Goal: Task Accomplishment & Management: Manage account settings

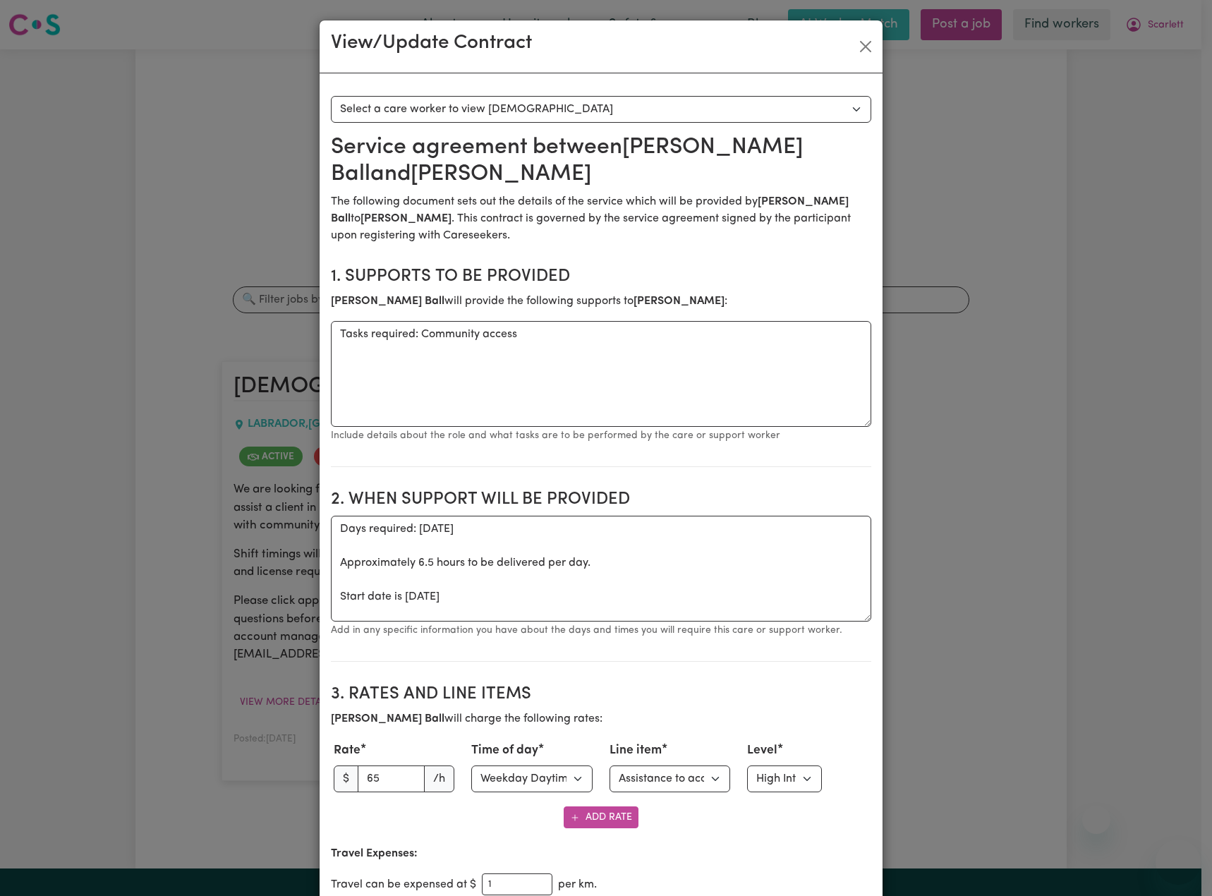
select select "WEEKDAY_DAYTIME"
select select "COMMUNITY_ACCESS"
select select "TWO"
click at [862, 42] on button "Close" at bounding box center [865, 46] width 23 height 23
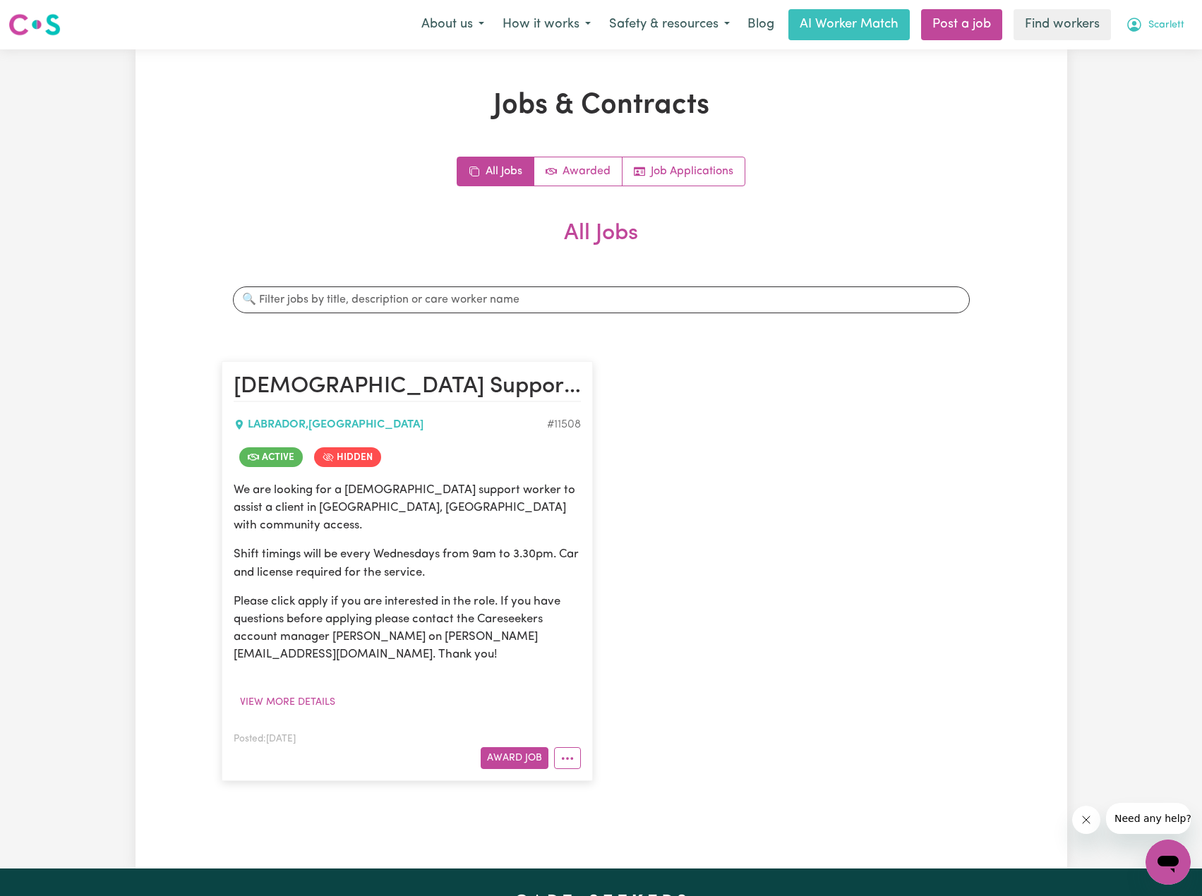
click at [1149, 22] on span "Scarlett" at bounding box center [1166, 26] width 36 height 16
click at [1137, 80] on link "Logout" at bounding box center [1136, 81] width 111 height 27
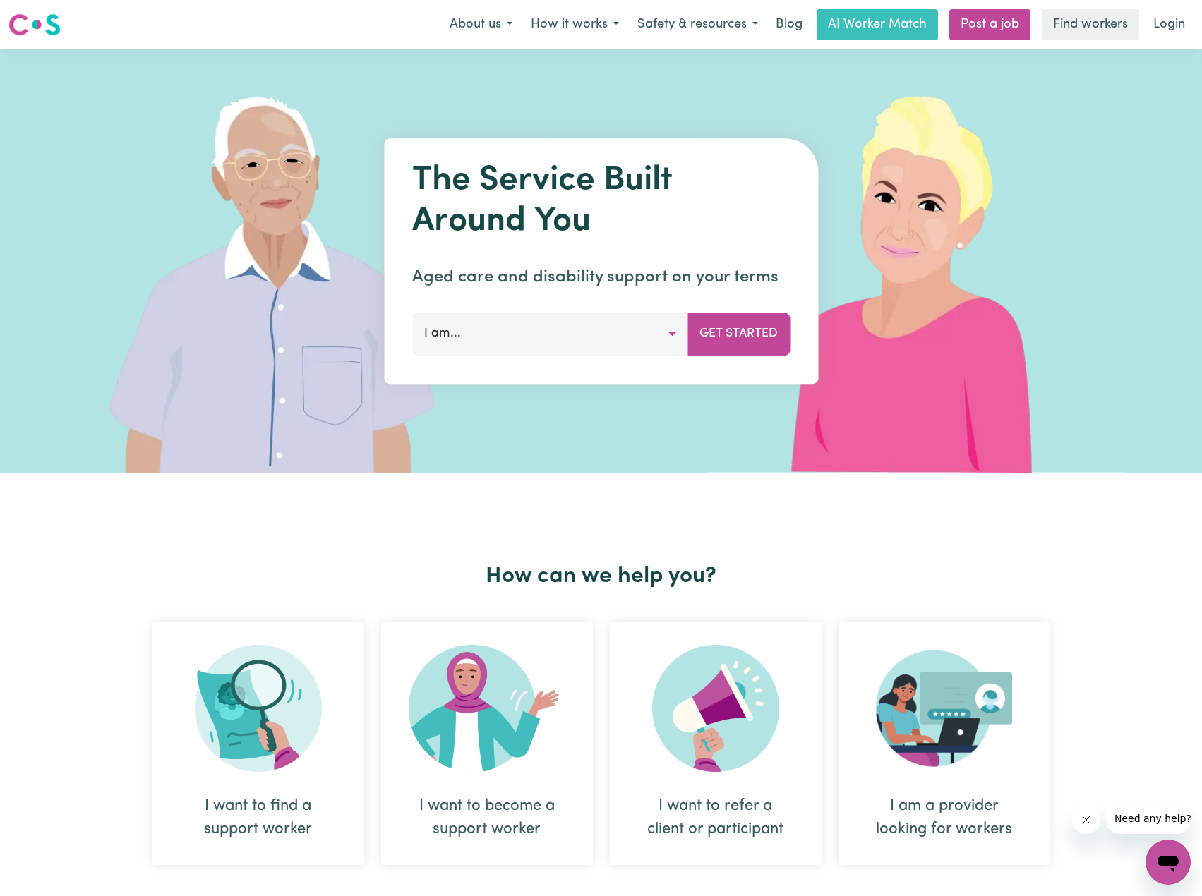
click at [1156, 28] on link "Login" at bounding box center [1168, 24] width 49 height 31
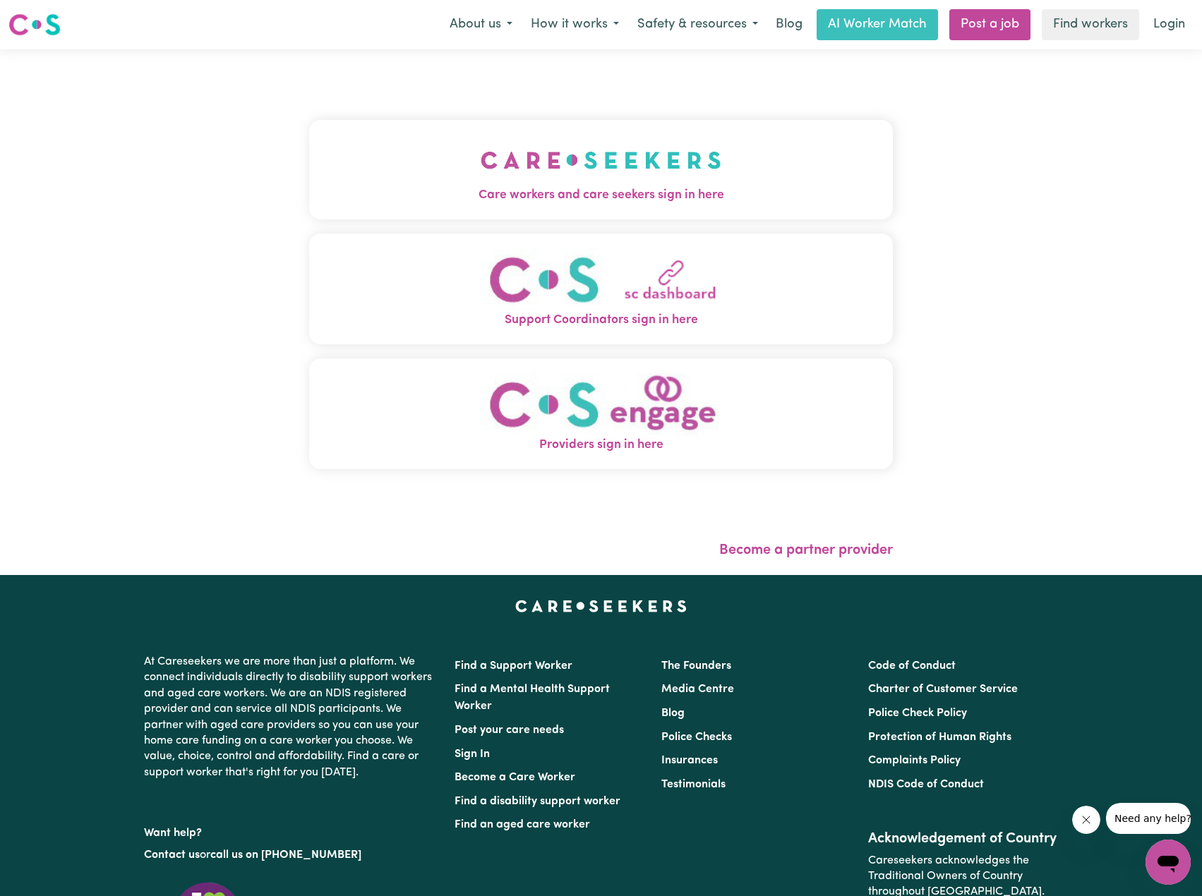
click at [503, 123] on button "Care workers and care seekers sign in here" at bounding box center [601, 169] width 584 height 99
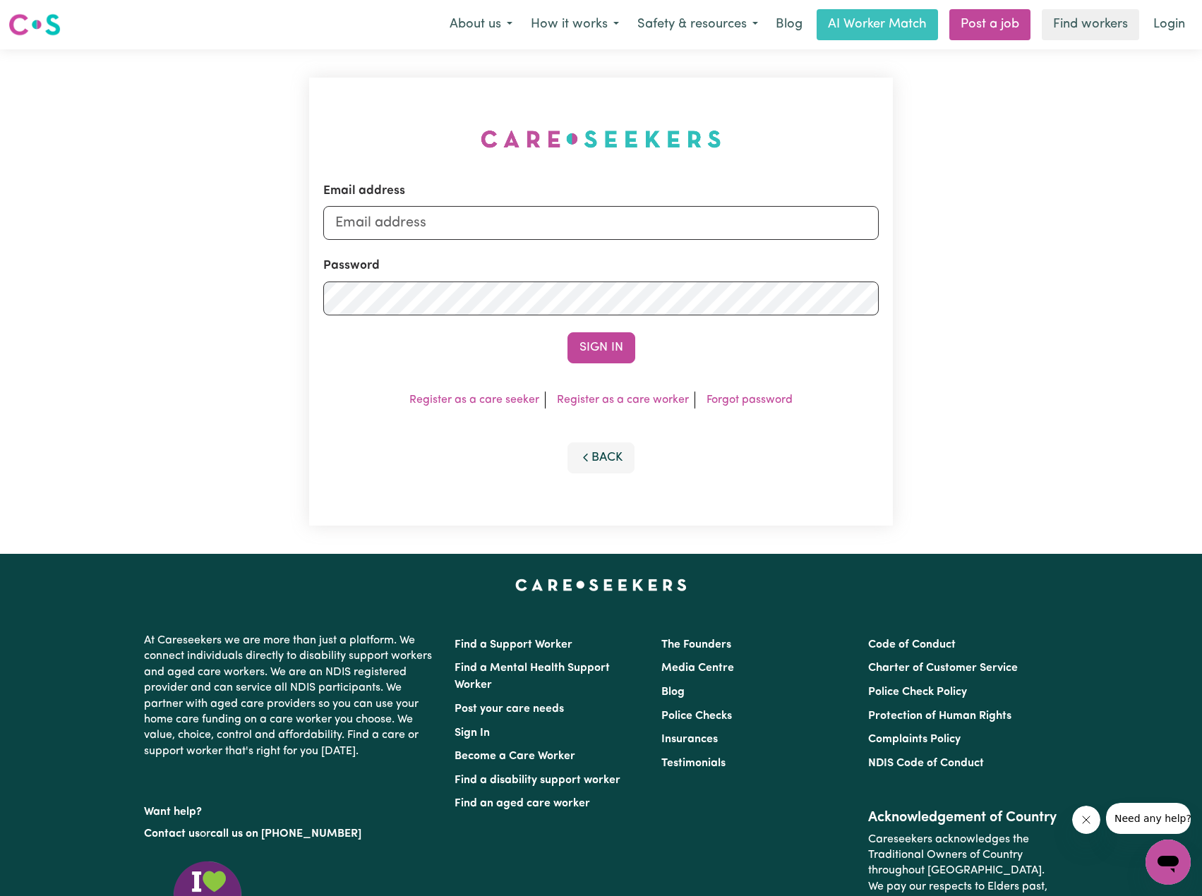
click at [557, 212] on div "Email address Password Sign In Register as a care seeker Register as a care wor…" at bounding box center [601, 302] width 584 height 448
click at [563, 222] on input "Email address" at bounding box center [601, 223] width 556 height 34
click at [418, 222] on input "[EMAIL_ADDRESS][PERSON_NAME][DOMAIN_NAME]" at bounding box center [601, 223] width 556 height 34
drag, startPoint x: 411, startPoint y: 220, endPoint x: 685, endPoint y: 230, distance: 274.6
click at [680, 231] on input "[EMAIL_ADDRESS][PERSON_NAME][DOMAIN_NAME]" at bounding box center [601, 223] width 556 height 34
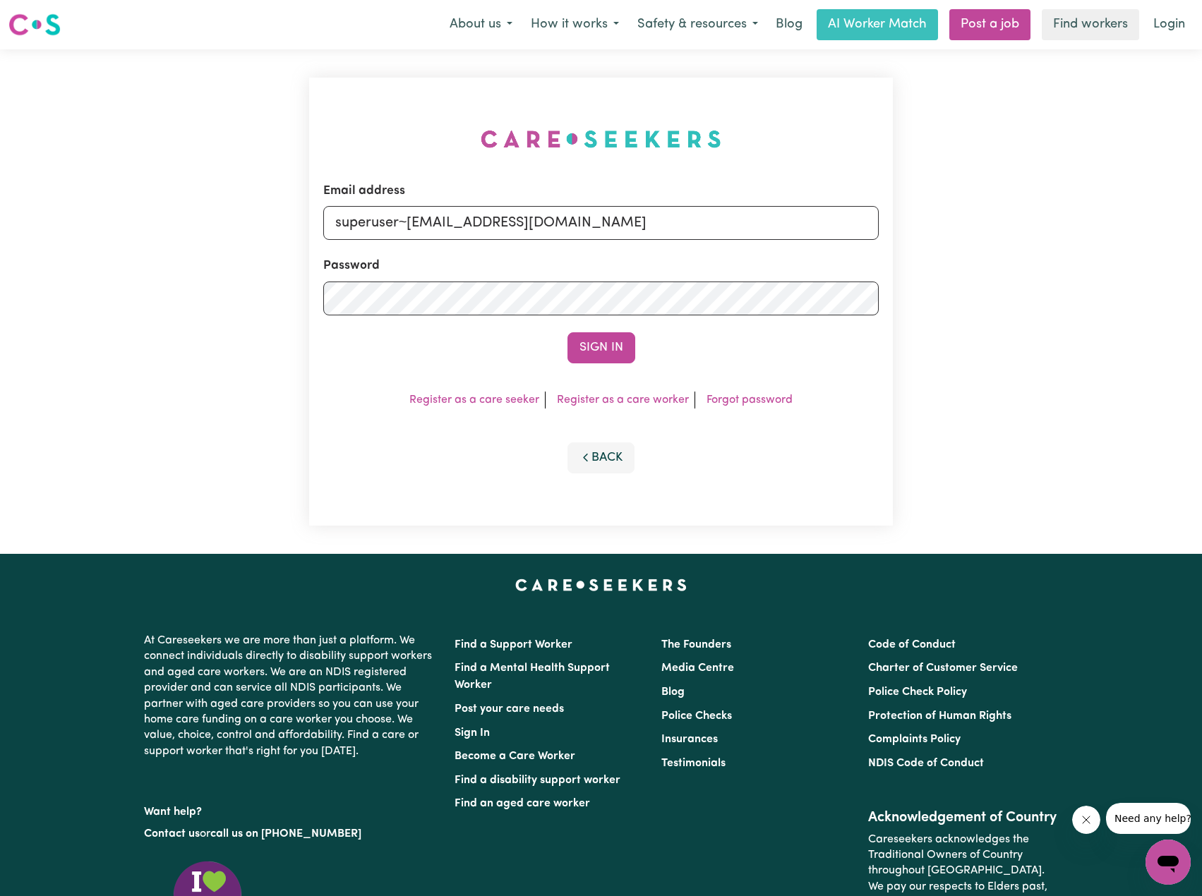
type input "superuser~[EMAIL_ADDRESS][DOMAIN_NAME]"
click at [606, 327] on form "Email address superuser~[EMAIL_ADDRESS][DOMAIN_NAME] Password Sign In" at bounding box center [601, 272] width 556 height 181
click at [608, 358] on button "Sign In" at bounding box center [601, 347] width 68 height 31
